Goal: Communication & Community: Share content

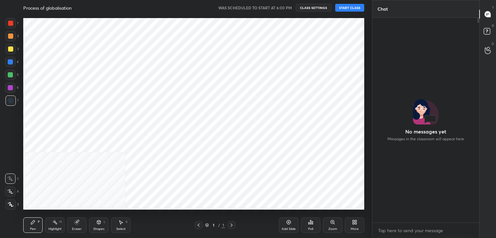
scroll to position [219, 105]
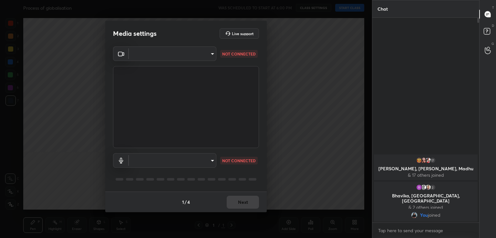
type input "d80d7c785166eb60efaf38de6dc0d1f5de54c33907b1dbb4be6ad89a3a300a4b"
type input "default"
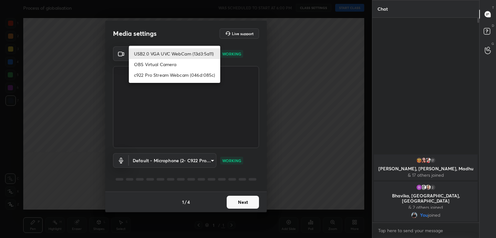
click at [205, 49] on body "1 2 3 4 5 6 7 C X Z C X Z E E Erase all H H Process of globalisation WAS SCHEDU…" at bounding box center [248, 119] width 496 height 238
click at [196, 73] on li "c922 Pro Stream Webcam (046d:085c)" at bounding box center [174, 75] width 91 height 11
type input "acf1dc7775b110fc2855465bf6569a4ea8eb92ba364f5fc5367f907081c5159b"
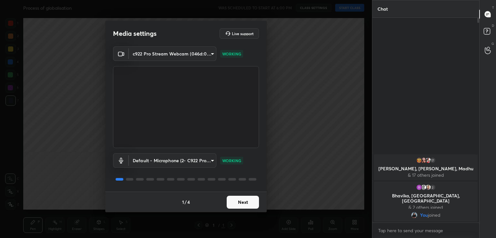
click at [243, 198] on button "Next" at bounding box center [243, 202] width 32 height 13
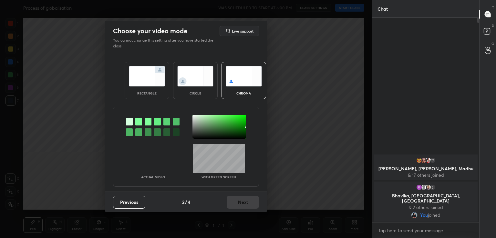
click at [138, 122] on div at bounding box center [138, 122] width 7 height 8
click at [194, 118] on div at bounding box center [219, 127] width 54 height 24
click at [242, 207] on button "Next" at bounding box center [243, 202] width 32 height 13
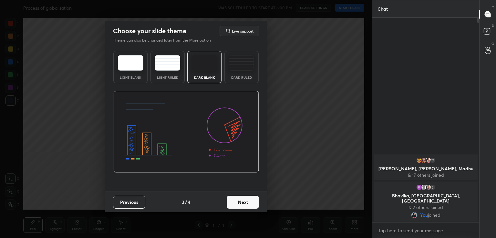
click at [242, 207] on button "Next" at bounding box center [243, 202] width 32 height 13
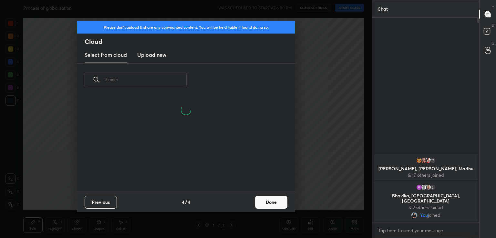
click at [266, 208] on button "Done" at bounding box center [271, 202] width 32 height 13
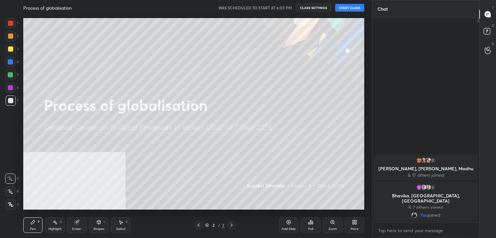
click at [351, 4] on button "START CLASS" at bounding box center [349, 8] width 29 height 8
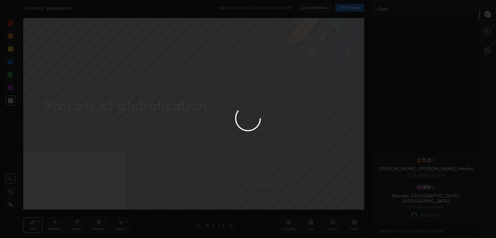
type textarea "x"
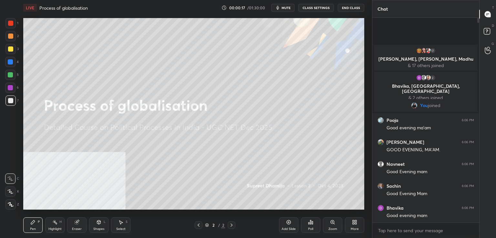
click at [354, 225] on div "More" at bounding box center [354, 225] width 19 height 15
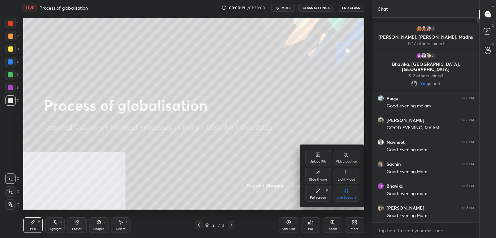
click at [350, 159] on div "Video position" at bounding box center [346, 157] width 26 height 15
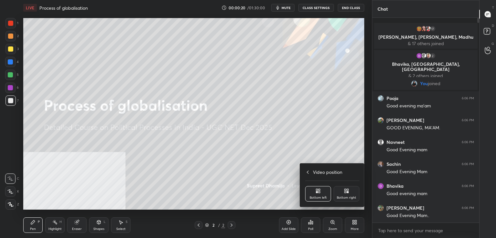
click at [349, 194] on div "Bottom right" at bounding box center [346, 193] width 26 height 15
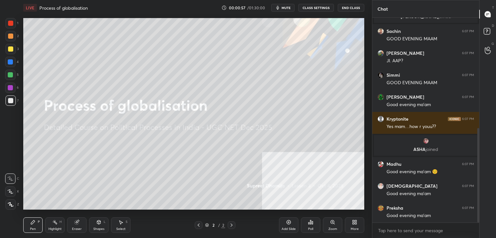
drag, startPoint x: 477, startPoint y: 100, endPoint x: 488, endPoint y: 189, distance: 89.8
click at [488, 189] on div "Chat Kryptonite 6:06 PM Good evening mam✨ Joyeta joined Sachin 6:07 PM GOOD EVE…" at bounding box center [434, 119] width 124 height 238
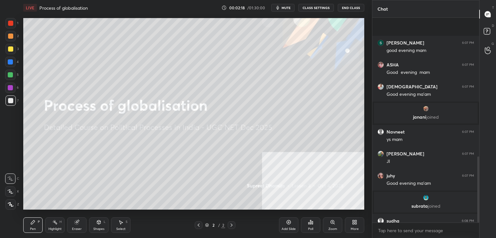
scroll to position [429, 0]
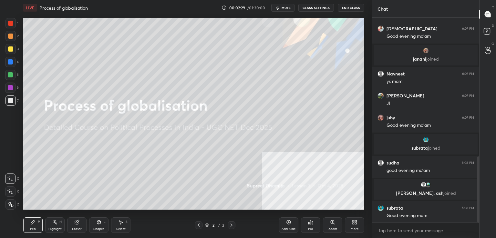
click at [357, 226] on div "More" at bounding box center [354, 225] width 19 height 15
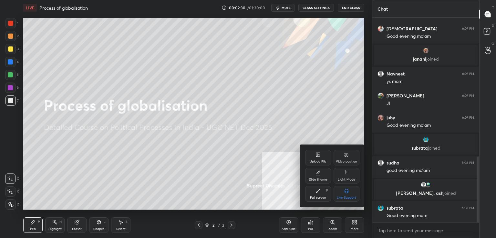
scroll to position [453, 0]
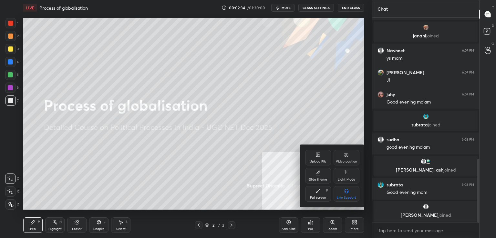
click at [314, 158] on div "Upload File" at bounding box center [318, 157] width 26 height 15
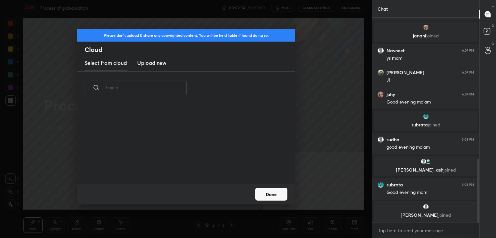
scroll to position [2, 3]
click at [147, 64] on h3 "Upload new" at bounding box center [151, 63] width 29 height 8
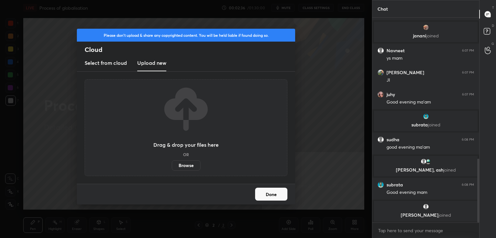
click at [180, 163] on label "Browse" at bounding box center [186, 165] width 29 height 10
click at [172, 163] on input "Browse" at bounding box center [172, 165] width 0 height 10
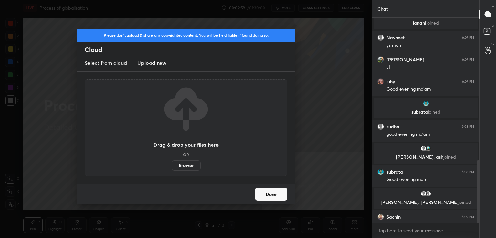
scroll to position [467, 0]
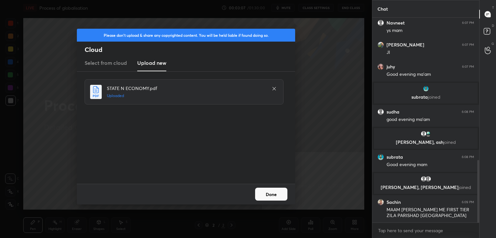
click at [277, 197] on button "Done" at bounding box center [271, 194] width 32 height 13
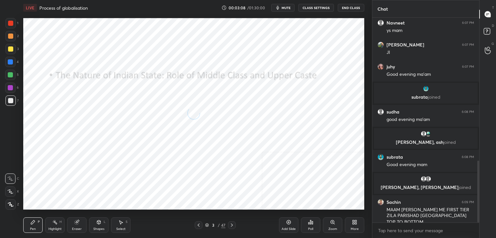
scroll to position [474, 0]
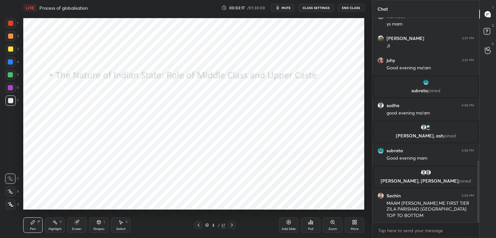
click at [11, 89] on div at bounding box center [10, 87] width 5 height 5
click at [13, 202] on icon at bounding box center [11, 204] width 6 height 5
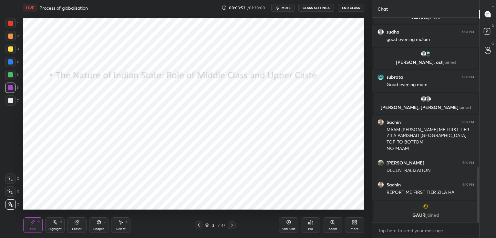
scroll to position [540, 0]
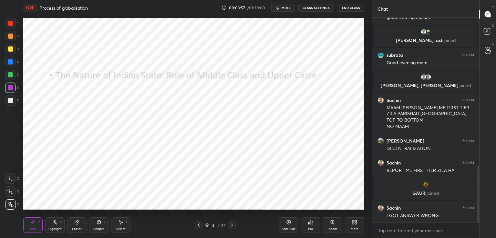
drag, startPoint x: 478, startPoint y: 179, endPoint x: 478, endPoint y: 194, distance: 14.9
click at [478, 194] on div at bounding box center [478, 194] width 2 height 57
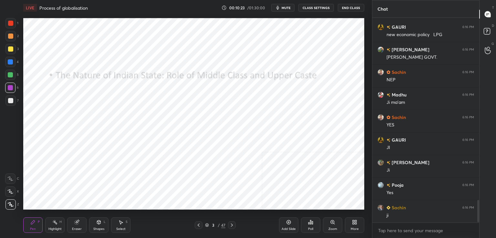
scroll to position [1665, 0]
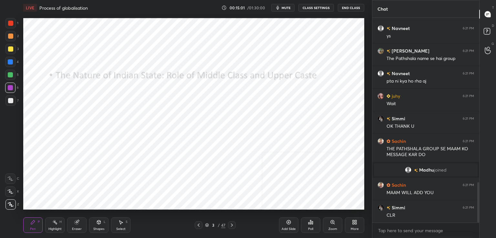
scroll to position [840, 0]
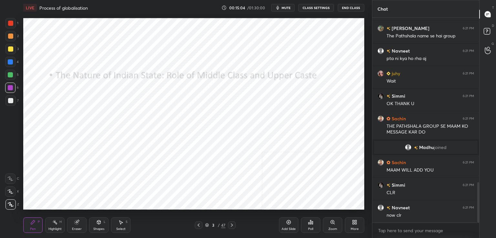
drag, startPoint x: 479, startPoint y: 194, endPoint x: 478, endPoint y: 173, distance: 20.4
click at [478, 173] on div "Chat [PERSON_NAME] 6:21 PM YES [PERSON_NAME] 6:21 PM ys [PERSON_NAME] 6:21 PM T…" at bounding box center [434, 119] width 124 height 238
click at [478, 184] on div at bounding box center [478, 202] width 2 height 40
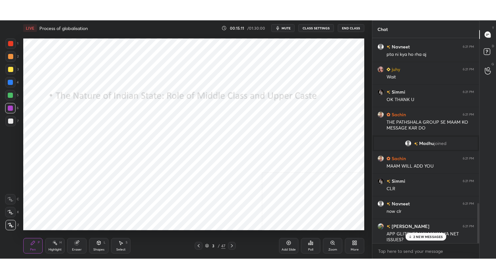
scroll to position [955, 0]
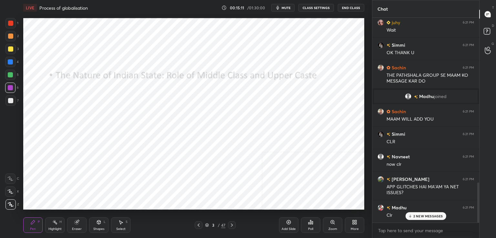
drag, startPoint x: 478, startPoint y: 184, endPoint x: 476, endPoint y: 210, distance: 26.2
click at [476, 210] on div at bounding box center [477, 120] width 4 height 205
click at [354, 219] on div "More" at bounding box center [354, 225] width 19 height 15
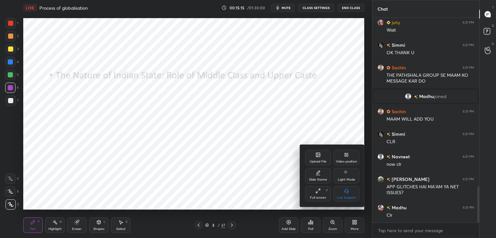
click at [318, 193] on icon at bounding box center [317, 190] width 5 height 5
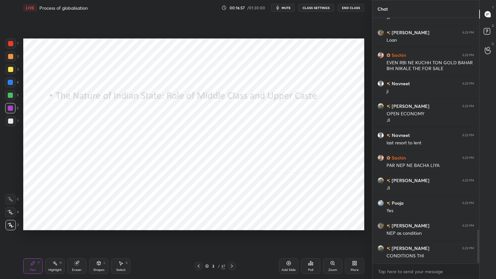
scroll to position [1565, 0]
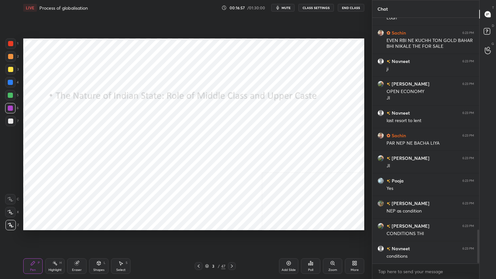
click at [76, 238] on icon at bounding box center [77, 263] width 4 height 4
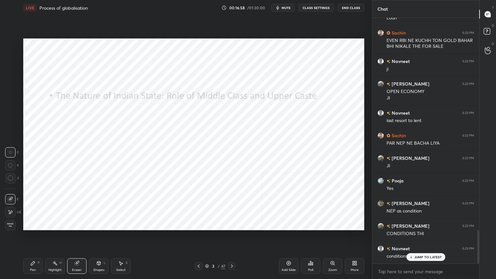
click at [14, 224] on span "Erase all" at bounding box center [10, 225] width 10 height 5
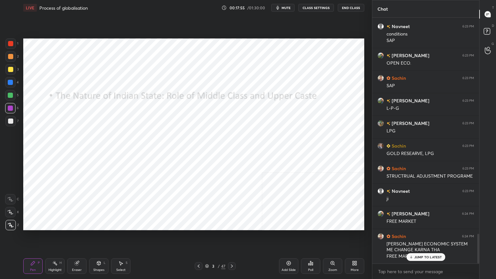
scroll to position [1787, 0]
click at [76, 238] on icon at bounding box center [77, 263] width 4 height 4
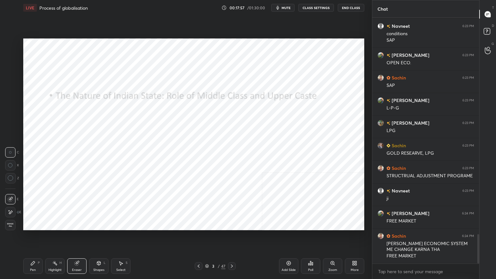
scroll to position [1810, 0]
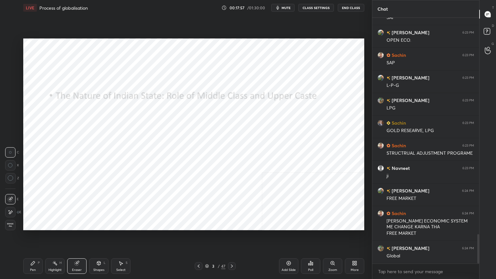
click at [15, 223] on div "Erase all" at bounding box center [11, 225] width 12 height 10
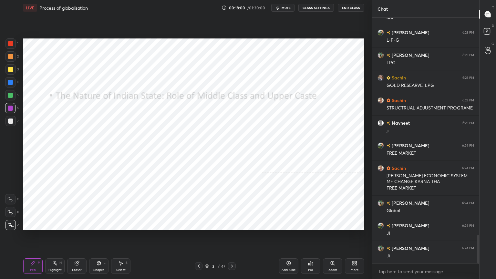
scroll to position [1877, 0]
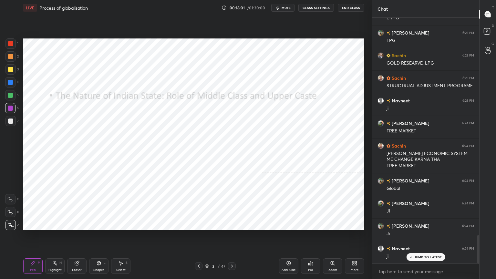
click at [206, 238] on icon at bounding box center [206, 266] width 3 height 1
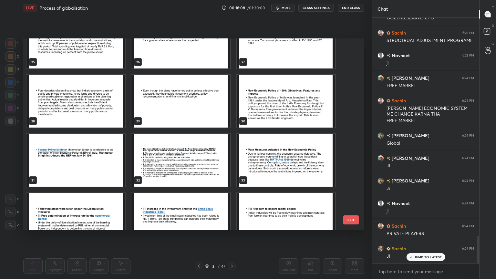
scroll to position [499, 0]
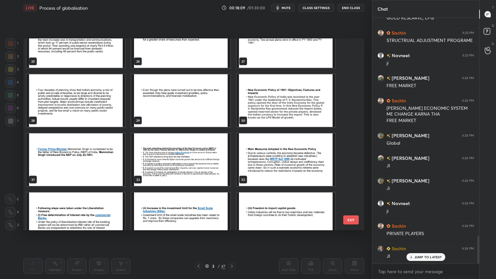
click at [296, 104] on img "grid" at bounding box center [286, 100] width 98 height 53
click at [298, 103] on img "grid" at bounding box center [286, 100] width 98 height 53
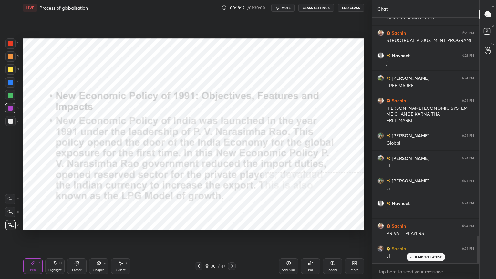
click at [230, 238] on icon at bounding box center [231, 265] width 5 height 5
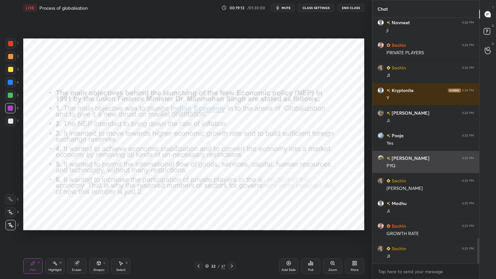
scroll to position [2126, 0]
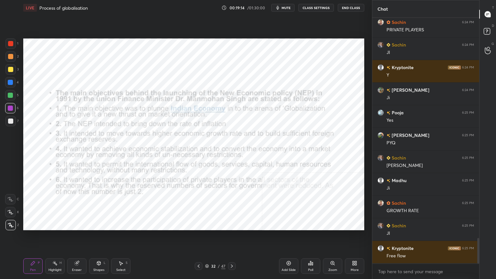
click at [229, 238] on icon at bounding box center [231, 265] width 5 height 5
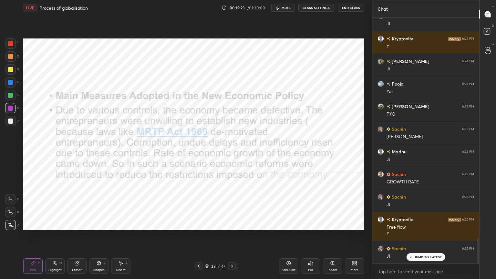
scroll to position [2178, 0]
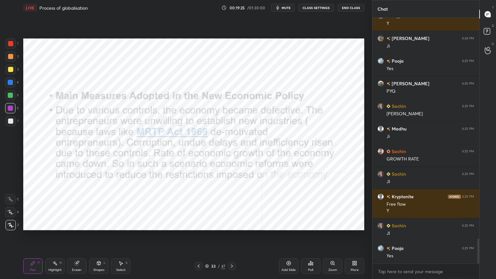
click at [230, 238] on icon at bounding box center [231, 265] width 5 height 5
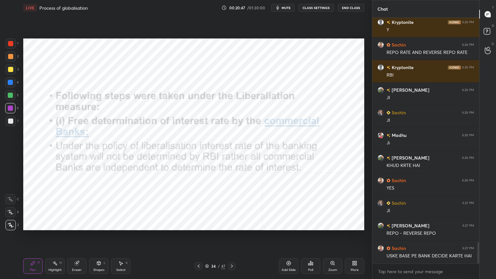
scroll to position [2544, 0]
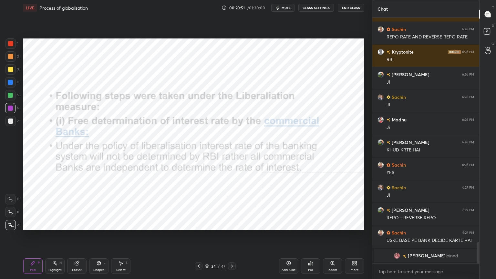
click at [235, 238] on div at bounding box center [232, 266] width 8 height 8
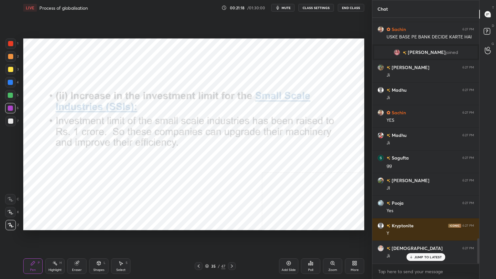
scroll to position [2164, 0]
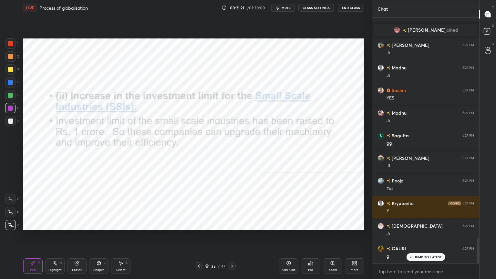
click at [234, 238] on icon at bounding box center [231, 265] width 5 height 5
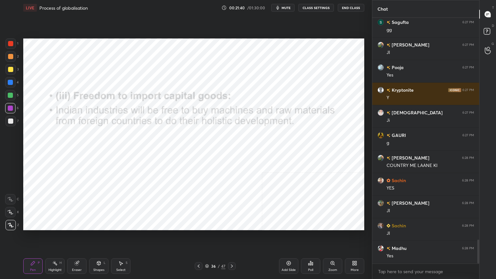
scroll to position [2299, 0]
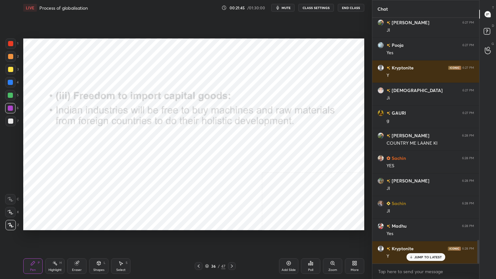
click at [231, 238] on icon at bounding box center [231, 265] width 5 height 5
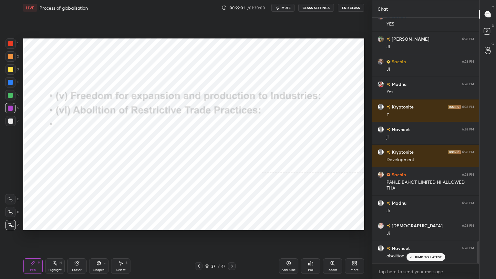
scroll to position [2463, 0]
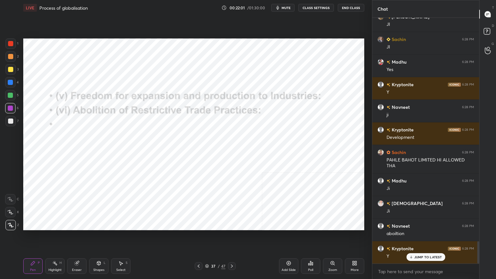
click at [233, 238] on icon at bounding box center [231, 265] width 5 height 5
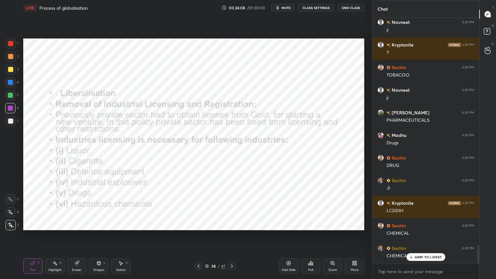
scroll to position [3182, 0]
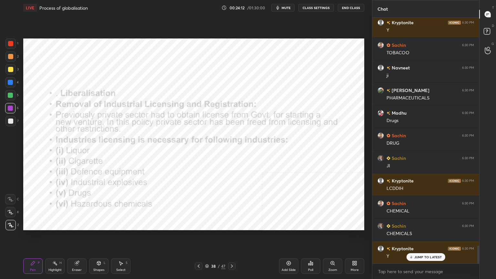
click at [232, 238] on icon at bounding box center [231, 265] width 5 height 5
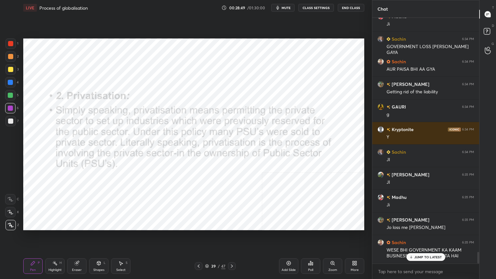
scroll to position [4979, 0]
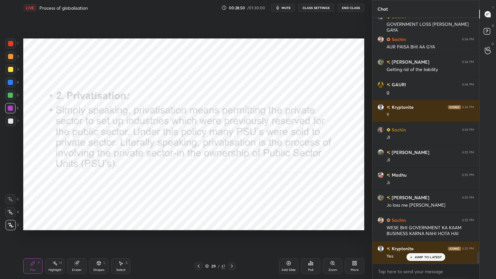
click at [232, 238] on icon at bounding box center [231, 265] width 5 height 5
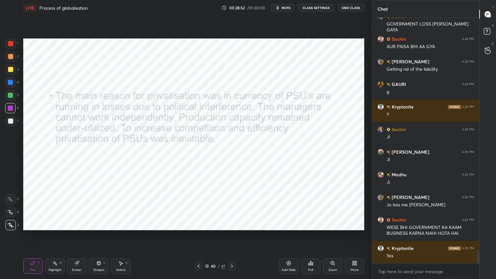
scroll to position [5002, 0]
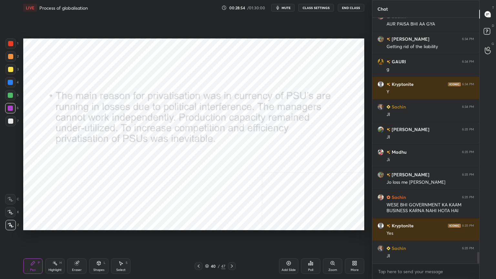
click at [229, 238] on icon at bounding box center [231, 265] width 5 height 5
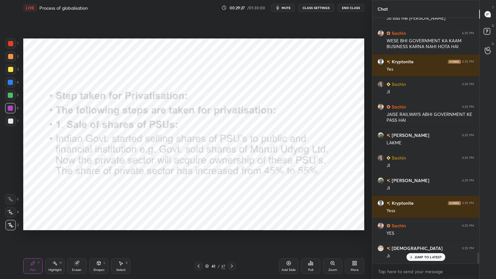
scroll to position [5189, 0]
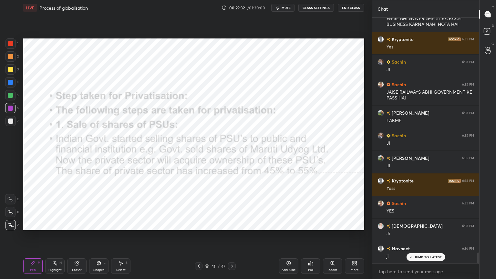
click at [236, 238] on div "41 / 47" at bounding box center [215, 266] width 128 height 8
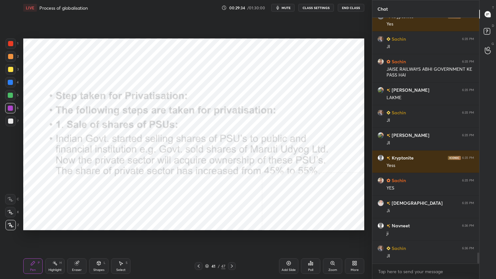
scroll to position [5234, 0]
click at [231, 238] on icon at bounding box center [231, 265] width 5 height 5
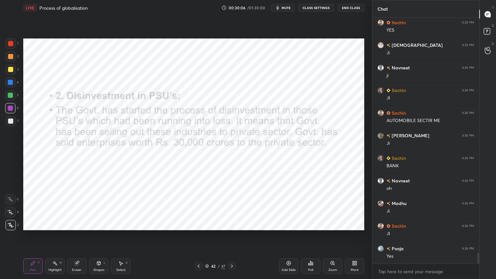
scroll to position [5392, 0]
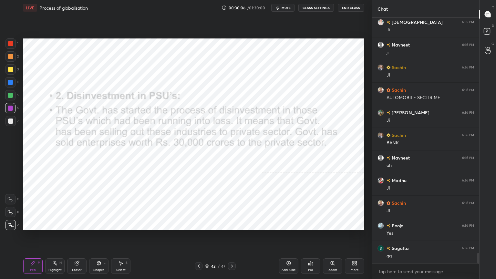
click at [230, 238] on icon at bounding box center [231, 265] width 5 height 5
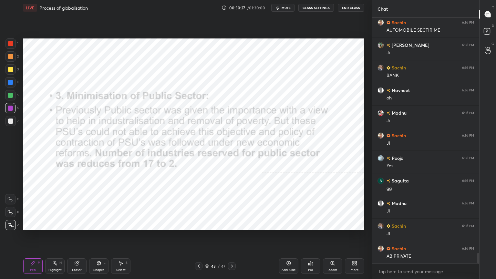
scroll to position [5460, 0]
click at [230, 238] on div at bounding box center [232, 266] width 8 height 8
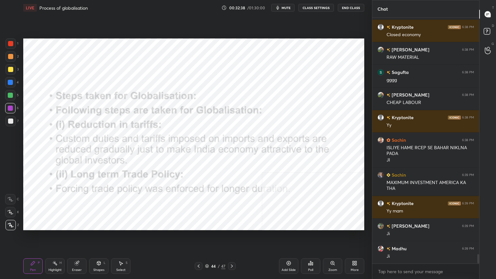
scroll to position [6287, 0]
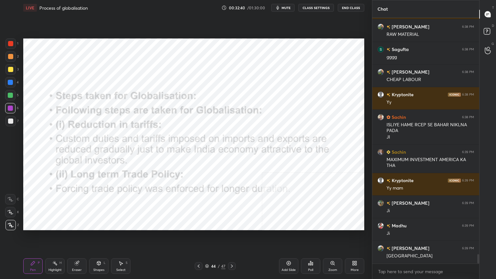
click at [232, 238] on icon at bounding box center [232, 265] width 2 height 3
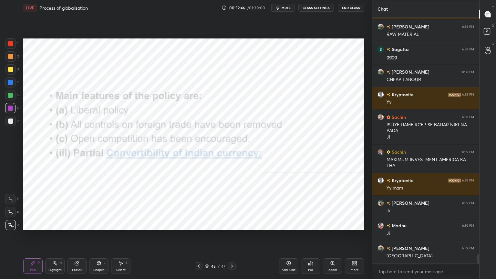
click at [232, 238] on icon at bounding box center [231, 265] width 5 height 5
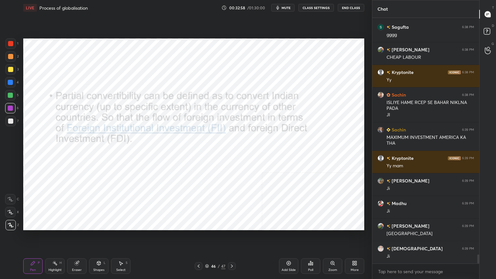
scroll to position [6332, 0]
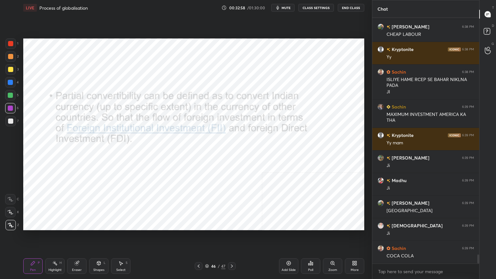
click at [231, 238] on icon at bounding box center [232, 265] width 2 height 3
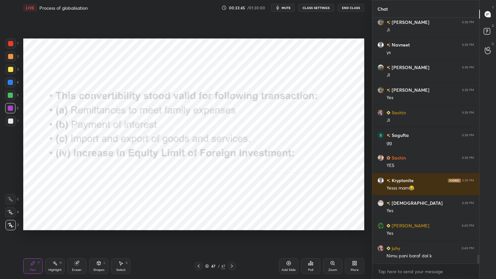
scroll to position [6716, 0]
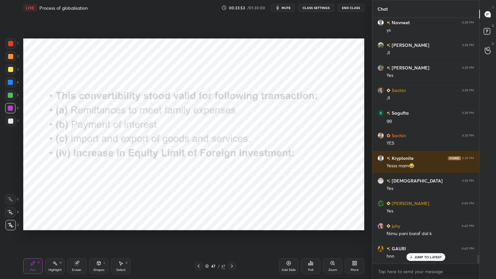
click at [206, 238] on icon at bounding box center [207, 266] width 4 height 4
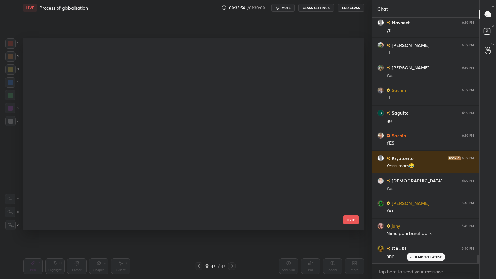
scroll to position [0, 0]
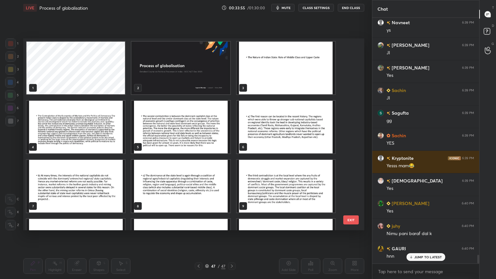
click at [144, 63] on img "grid" at bounding box center [180, 68] width 98 height 53
click at [148, 63] on img "grid" at bounding box center [180, 68] width 98 height 53
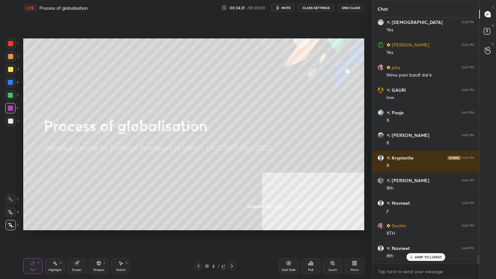
scroll to position [6897, 0]
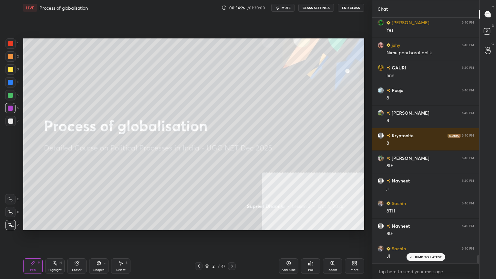
click at [17, 123] on div "7" at bounding box center [11, 121] width 13 height 10
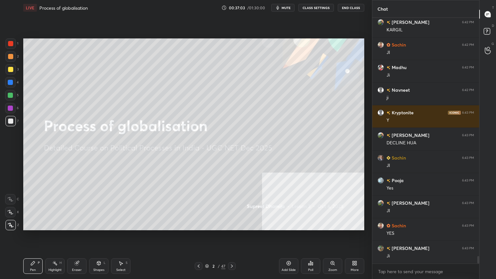
scroll to position [7846, 0]
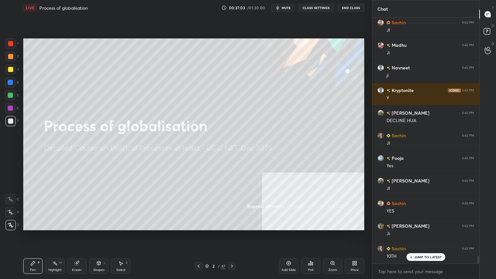
click at [278, 238] on div "2 / 47" at bounding box center [215, 266] width 128 height 8
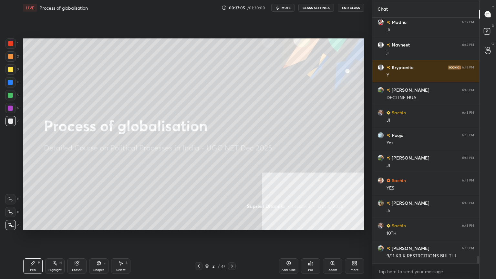
click at [290, 238] on icon at bounding box center [288, 262] width 5 height 5
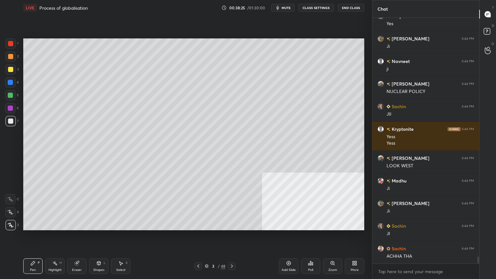
scroll to position [8333, 0]
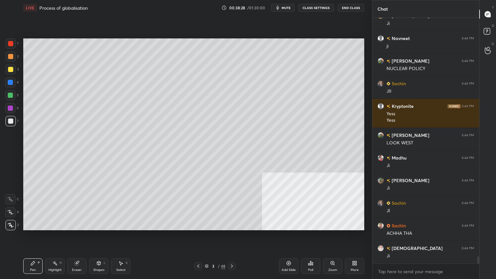
click at [77, 238] on icon at bounding box center [76, 262] width 5 height 5
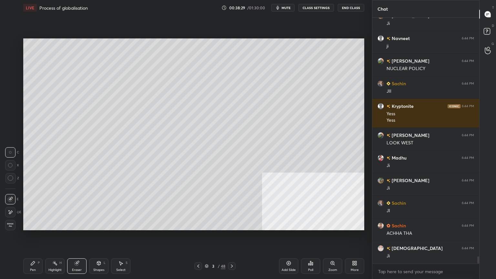
click at [12, 222] on div "Erase all" at bounding box center [10, 225] width 10 height 10
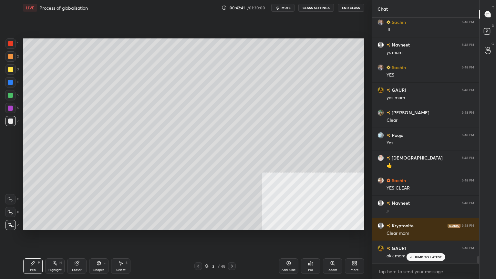
scroll to position [7822, 0]
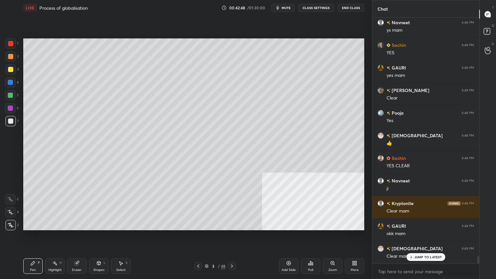
click at [422, 238] on div "JUMP TO LATEST" at bounding box center [425, 257] width 39 height 8
click at [347, 238] on div "More" at bounding box center [354, 265] width 19 height 15
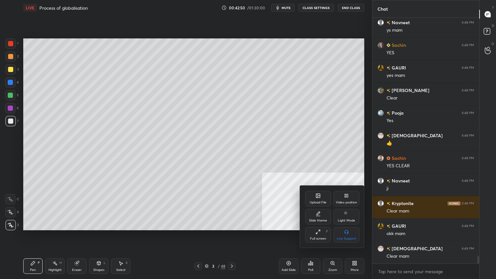
click at [318, 198] on div "Upload File" at bounding box center [318, 198] width 26 height 15
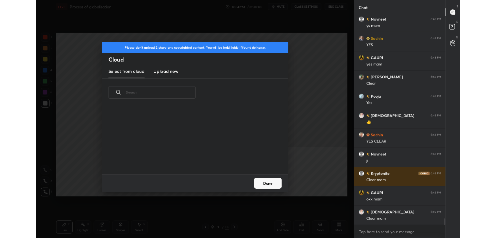
scroll to position [79, 207]
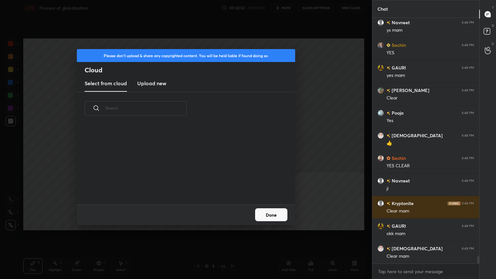
click at [142, 80] on h3 "Upload new" at bounding box center [151, 83] width 29 height 8
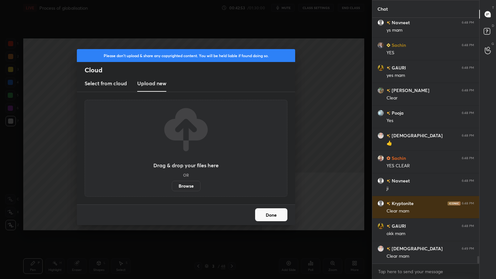
click at [182, 185] on label "Browse" at bounding box center [186, 186] width 29 height 10
click at [172, 185] on input "Browse" at bounding box center [172, 186] width 0 height 10
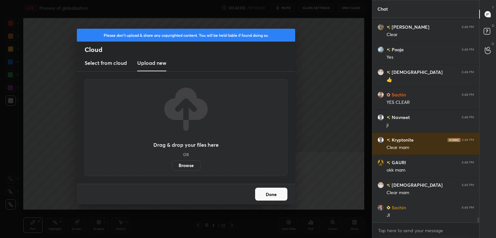
scroll to position [7908, 0]
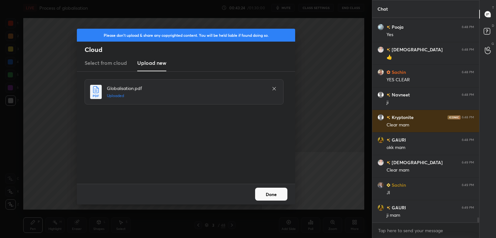
click at [281, 200] on button "Done" at bounding box center [271, 194] width 32 height 13
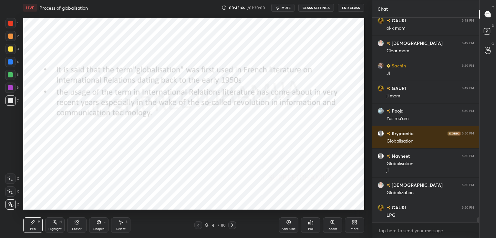
scroll to position [8050, 0]
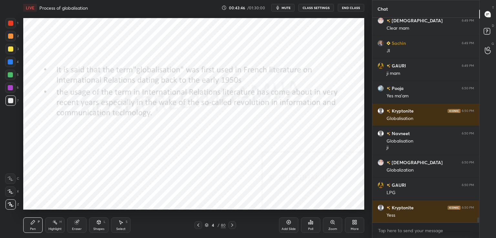
click at [13, 64] on div at bounding box center [10, 62] width 10 height 10
click at [355, 233] on div "Add Slide Poll Zoom More" at bounding box center [321, 225] width 85 height 36
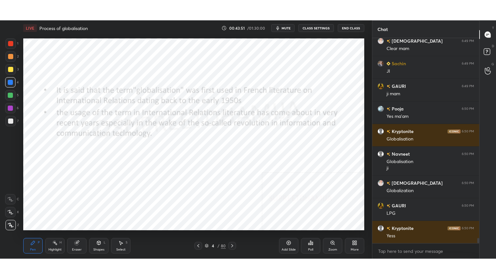
scroll to position [8073, 0]
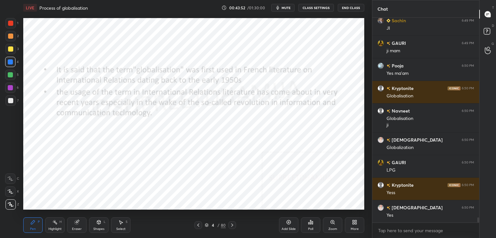
click at [361, 228] on div "More" at bounding box center [354, 225] width 19 height 15
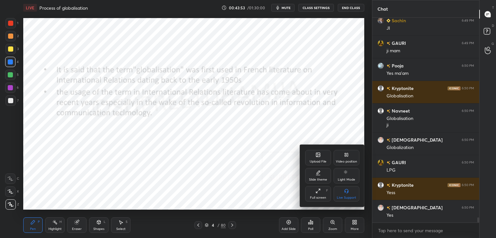
click at [318, 188] on div "Full screen F" at bounding box center [318, 193] width 26 height 15
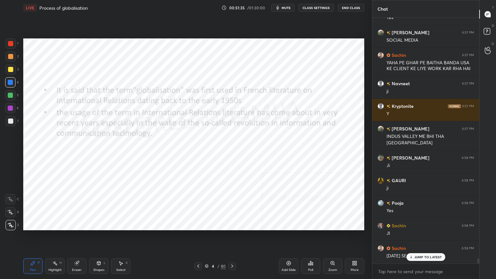
scroll to position [11553, 0]
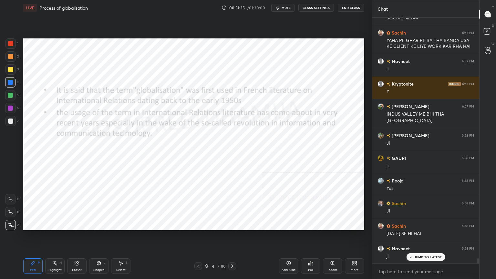
click at [235, 238] on div at bounding box center [232, 266] width 8 height 8
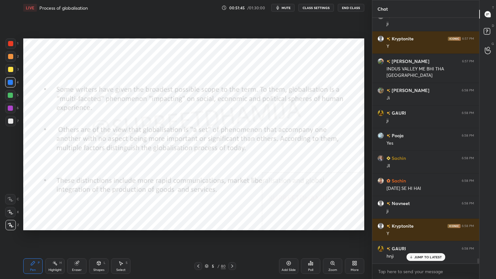
click at [232, 238] on icon at bounding box center [231, 265] width 5 height 5
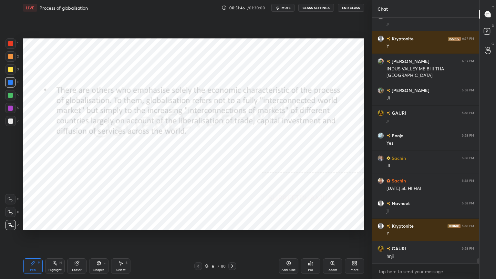
scroll to position [11621, 0]
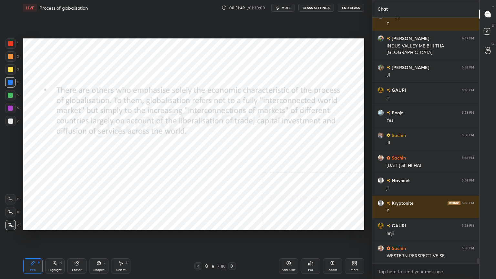
click at [229, 238] on div at bounding box center [232, 266] width 8 height 8
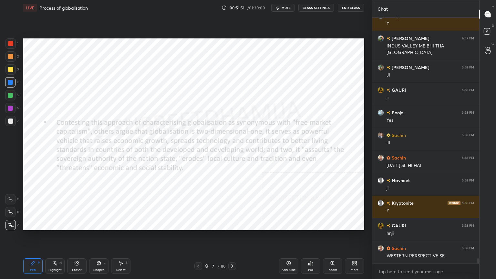
click at [228, 238] on div at bounding box center [232, 266] width 8 height 8
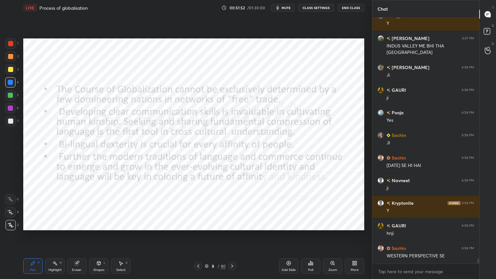
click at [227, 238] on div "8 / 80" at bounding box center [215, 266] width 42 height 8
click at [231, 238] on icon at bounding box center [231, 265] width 5 height 5
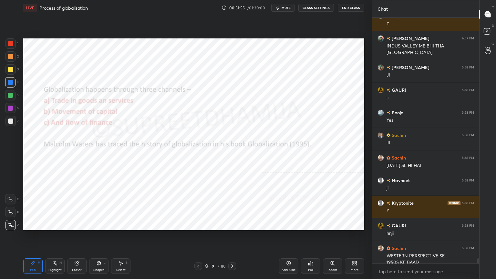
scroll to position [11628, 0]
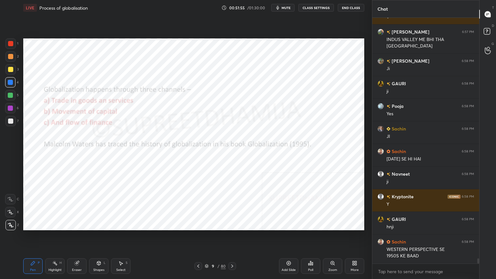
click at [206, 238] on icon at bounding box center [207, 266] width 4 height 4
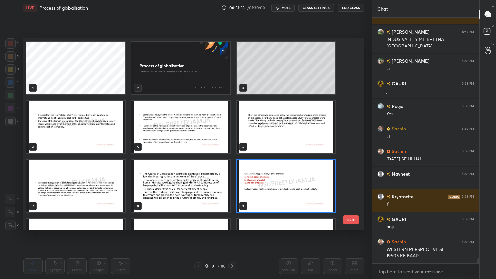
scroll to position [190, 338]
click at [191, 76] on img "grid" at bounding box center [180, 68] width 98 height 53
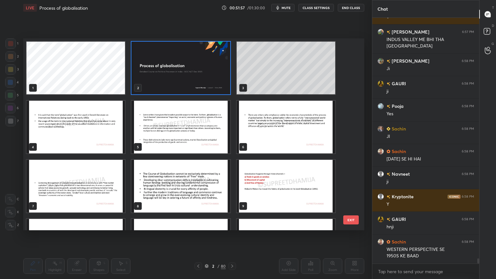
click at [192, 81] on img "grid" at bounding box center [180, 68] width 98 height 53
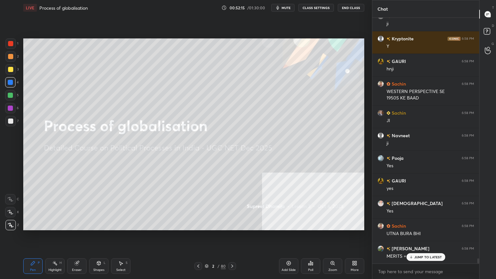
scroll to position [11809, 0]
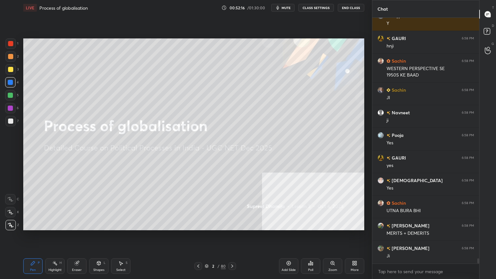
click at [291, 238] on div "Add Slide" at bounding box center [288, 265] width 19 height 15
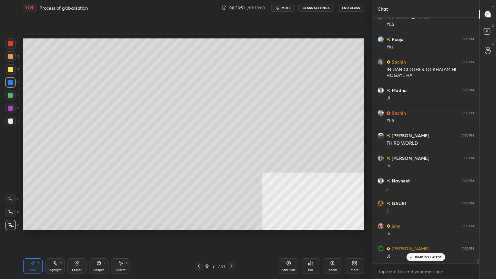
scroll to position [12539, 0]
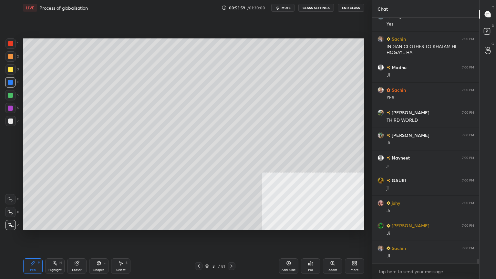
click at [84, 238] on div "Eraser" at bounding box center [76, 265] width 19 height 15
click at [12, 223] on span "Erase all" at bounding box center [10, 225] width 10 height 5
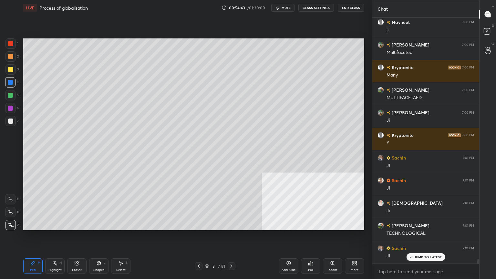
scroll to position [12878, 0]
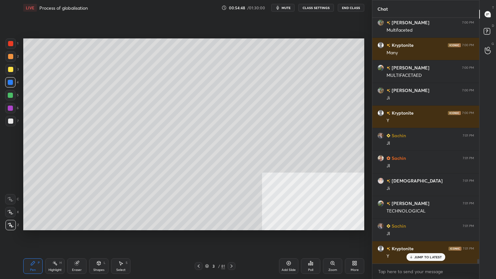
click at [195, 238] on div "Pen P Highlight H Eraser Shapes L Select S 3 / 81 Add Slide Poll Zoom More" at bounding box center [193, 266] width 341 height 26
click at [204, 238] on div "Pen P Highlight H Eraser Shapes L Select S 3 / 81 Add Slide Poll Zoom More" at bounding box center [193, 266] width 341 height 26
click at [232, 238] on icon at bounding box center [231, 265] width 5 height 5
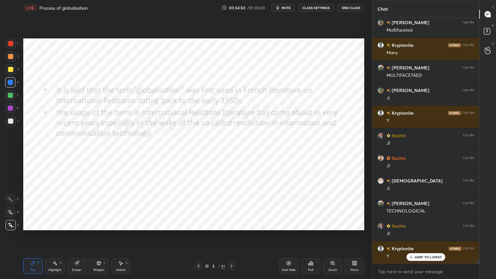
click at [232, 238] on icon at bounding box center [231, 265] width 5 height 5
click at [233, 238] on icon at bounding box center [231, 265] width 5 height 5
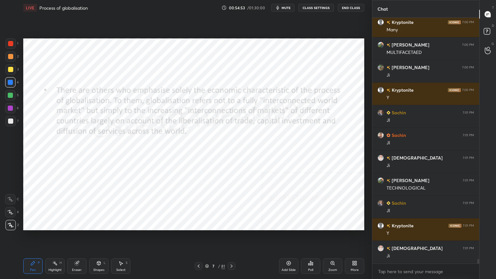
click at [233, 238] on div at bounding box center [232, 266] width 8 height 8
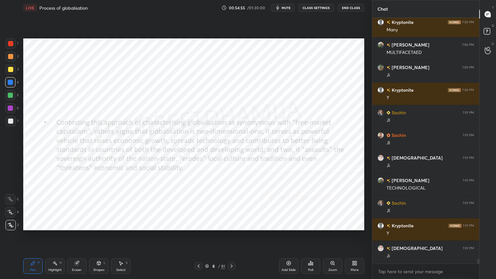
click at [234, 238] on div at bounding box center [232, 266] width 8 height 8
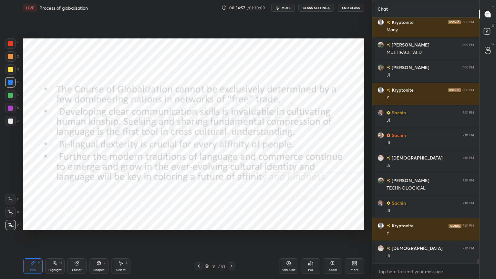
click at [234, 238] on div at bounding box center [232, 266] width 8 height 8
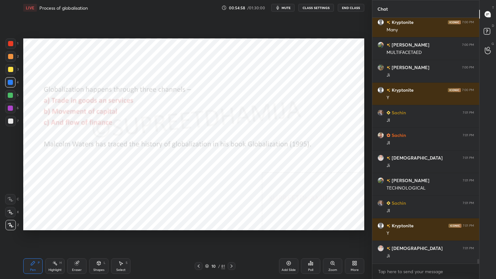
click at [235, 238] on div "10 / 81" at bounding box center [215, 266] width 128 height 8
click at [231, 238] on icon at bounding box center [231, 265] width 5 height 5
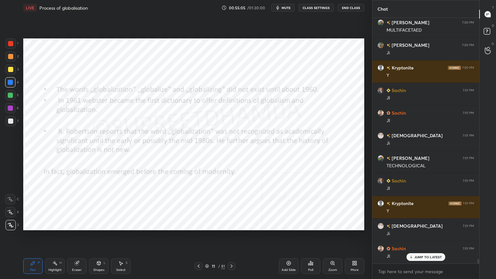
click at [12, 45] on div at bounding box center [10, 43] width 5 height 5
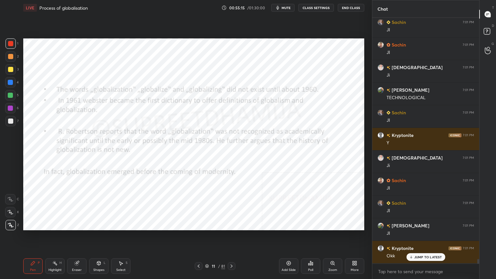
scroll to position [13014, 0]
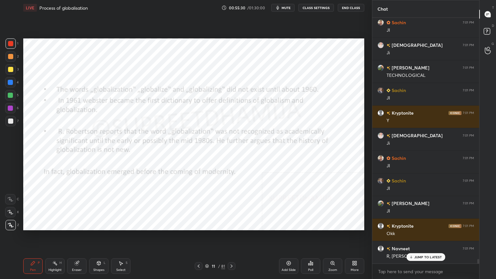
click at [227, 238] on div "11 / 81" at bounding box center [215, 266] width 41 height 8
click at [230, 238] on icon at bounding box center [231, 265] width 5 height 5
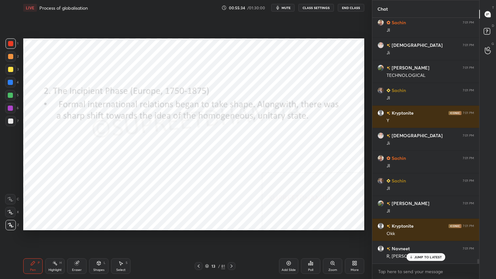
click at [230, 238] on icon at bounding box center [231, 265] width 2 height 3
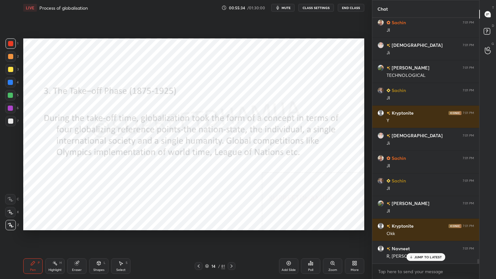
click at [232, 238] on icon at bounding box center [231, 265] width 5 height 5
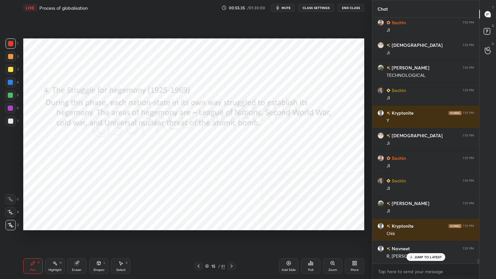
click at [232, 238] on icon at bounding box center [231, 265] width 5 height 5
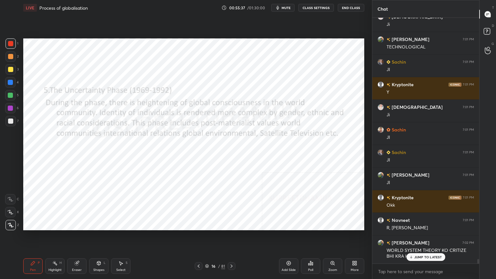
click at [199, 238] on icon at bounding box center [199, 265] width 2 height 3
click at [200, 238] on icon at bounding box center [198, 265] width 5 height 5
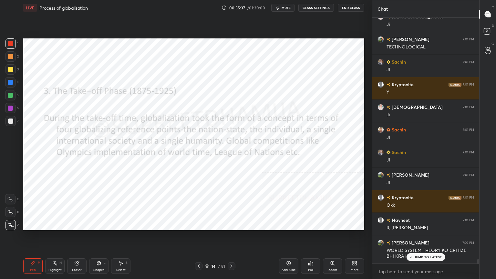
click at [200, 238] on icon at bounding box center [198, 265] width 5 height 5
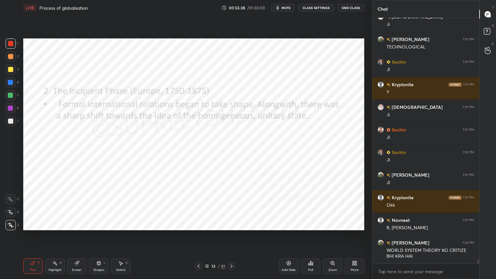
scroll to position [13065, 0]
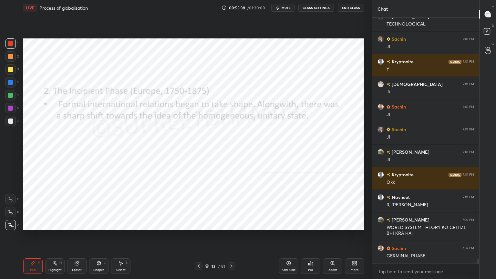
click at [203, 238] on div "13 / 81" at bounding box center [215, 266] width 41 height 8
click at [200, 238] on icon at bounding box center [198, 265] width 5 height 5
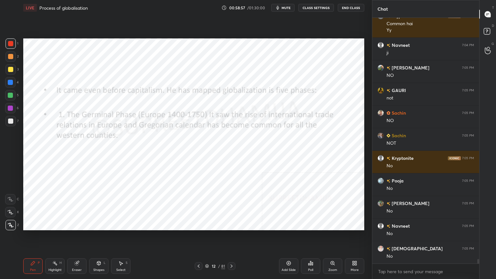
scroll to position [12705, 0]
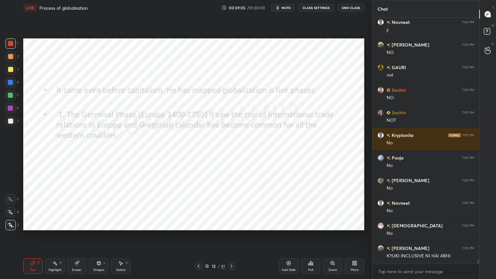
click at [230, 238] on icon at bounding box center [231, 265] width 5 height 5
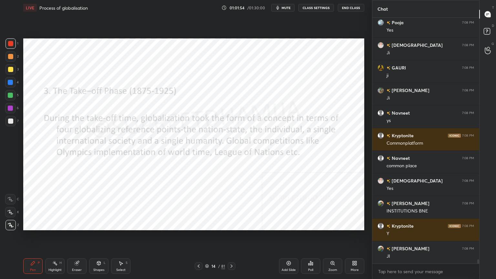
scroll to position [13621, 0]
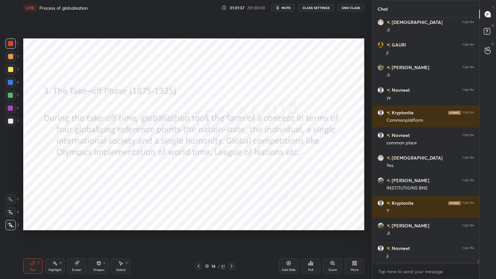
click at [230, 238] on icon at bounding box center [231, 265] width 5 height 5
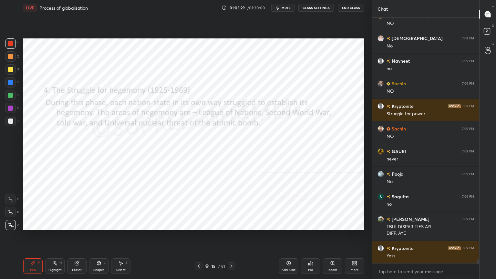
scroll to position [14379, 0]
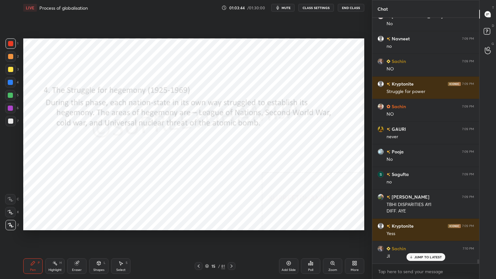
click at [231, 238] on icon at bounding box center [231, 265] width 5 height 5
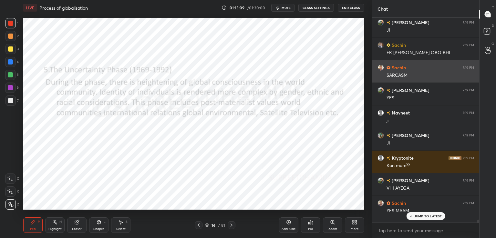
scroll to position [32078, 31930]
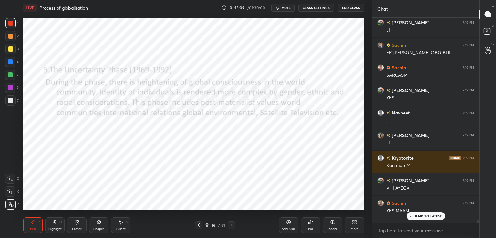
type textarea "x"
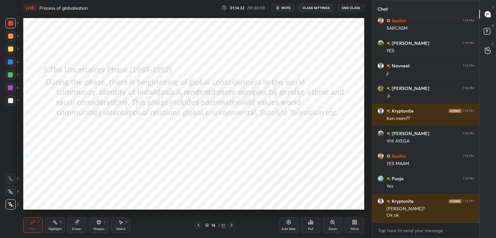
scroll to position [17754, 0]
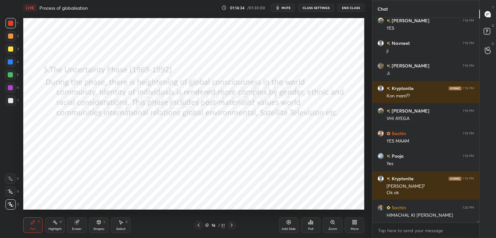
click at [365, 227] on div "LIVE Process of globalisation 01:14:34 / 01:30:00 mute CLASS SETTINGS End Class…" at bounding box center [194, 119] width 346 height 238
click at [354, 229] on div "More" at bounding box center [355, 229] width 8 height 3
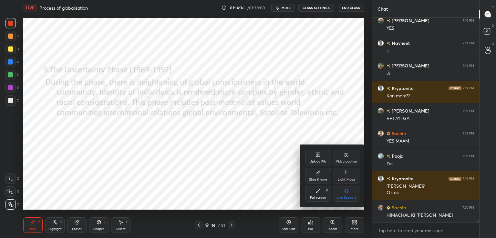
click at [316, 152] on icon at bounding box center [317, 154] width 5 height 5
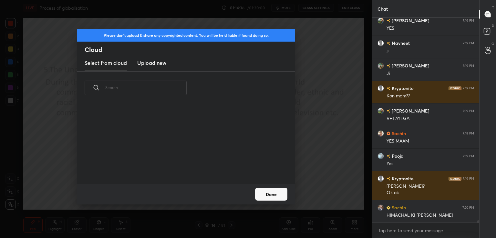
scroll to position [79, 207]
click at [168, 70] on div "Select from cloud Upload new" at bounding box center [186, 63] width 218 height 16
click at [152, 61] on h3 "Upload new" at bounding box center [151, 63] width 29 height 8
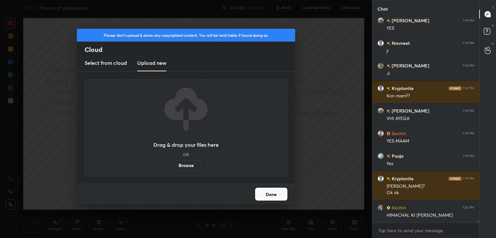
click at [180, 165] on label "Browse" at bounding box center [186, 165] width 29 height 10
click at [172, 165] on input "Browse" at bounding box center [172, 165] width 0 height 10
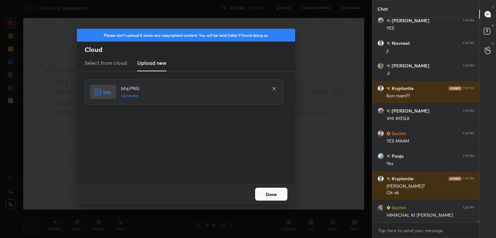
click at [278, 197] on button "Done" at bounding box center [271, 194] width 32 height 13
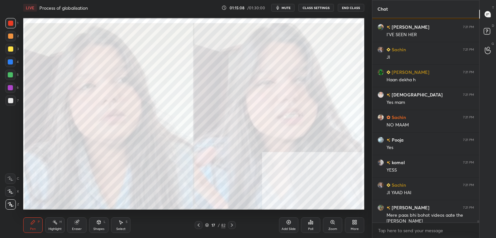
scroll to position [18031, 0]
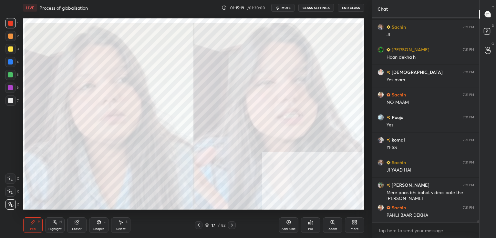
click at [198, 224] on icon at bounding box center [198, 225] width 5 height 5
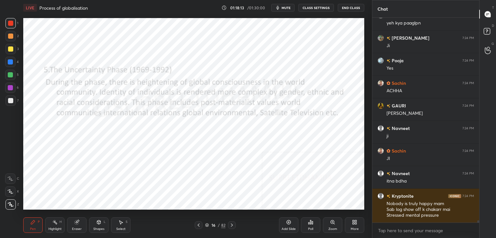
scroll to position [18885, 0]
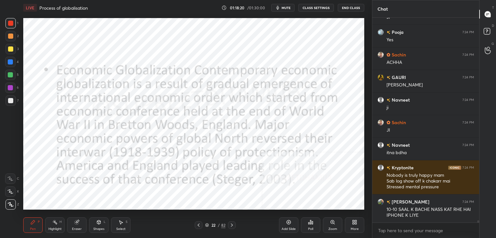
drag, startPoint x: 359, startPoint y: 223, endPoint x: 358, endPoint y: 250, distance: 27.5
click at [358, 0] on html "1 2 3 4 5 6 7 C X Z C X Z E E Erase all H H LIVE Process of globalisation 01:18…" at bounding box center [248, 0] width 496 height 0
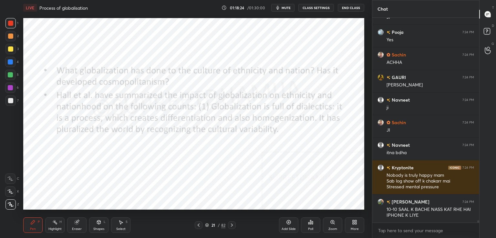
click at [292, 223] on div "Add Slide" at bounding box center [288, 225] width 19 height 15
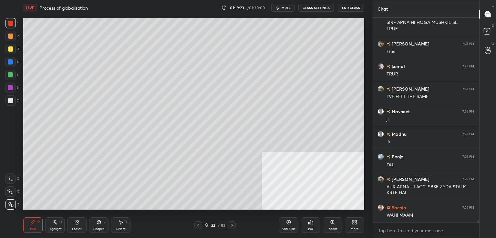
scroll to position [19236, 0]
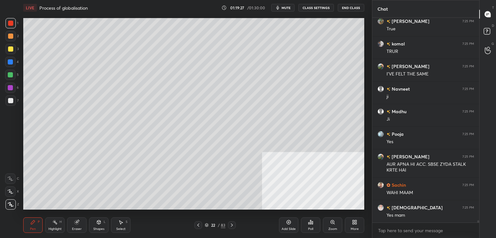
click at [13, 100] on div at bounding box center [10, 101] width 10 height 10
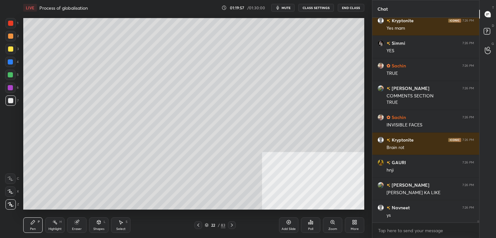
scroll to position [19469, 0]
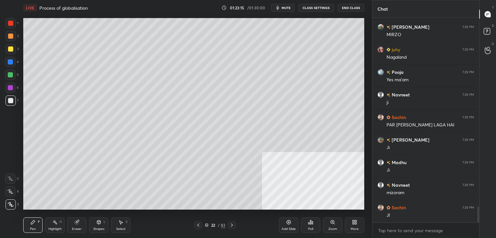
scroll to position [2448, 0]
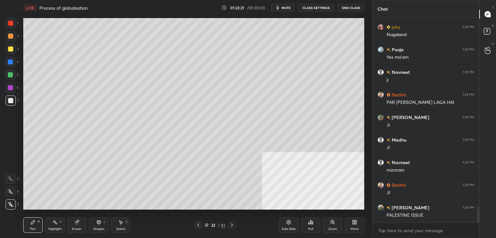
click at [75, 226] on div "Eraser" at bounding box center [76, 225] width 19 height 15
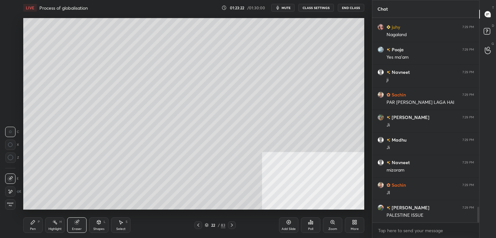
click at [8, 204] on span "Erase all" at bounding box center [10, 204] width 10 height 5
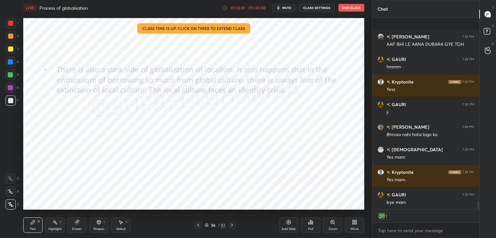
scroll to position [4510, 0]
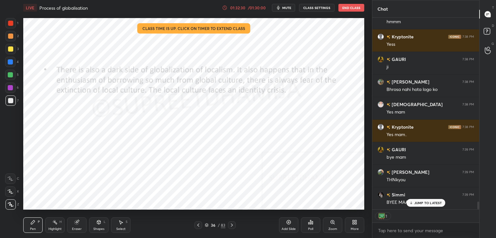
click at [356, 9] on button "End Class" at bounding box center [351, 8] width 26 height 8
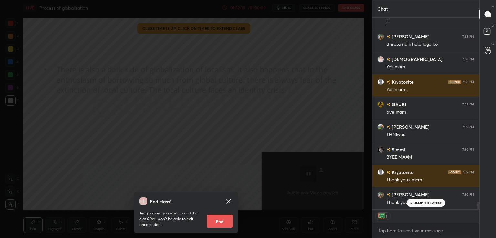
scroll to position [4578, 0]
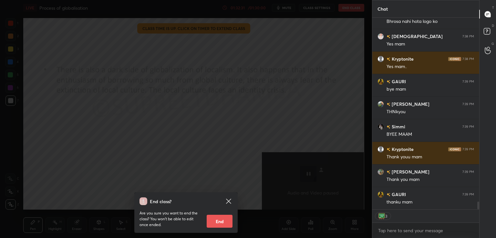
click at [218, 219] on button "End" at bounding box center [220, 221] width 26 height 13
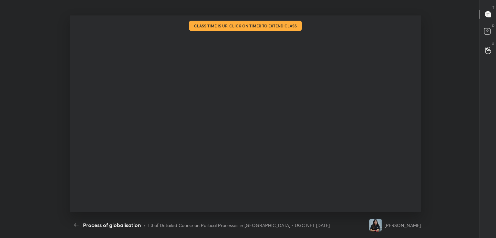
scroll to position [234, 73]
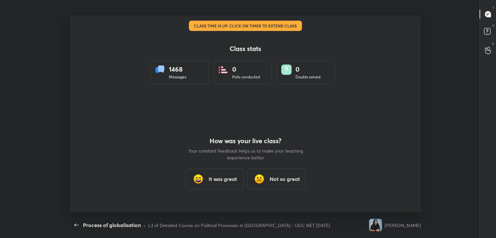
type textarea "x"
